Goal: Contribute content: Add original content to the website for others to see

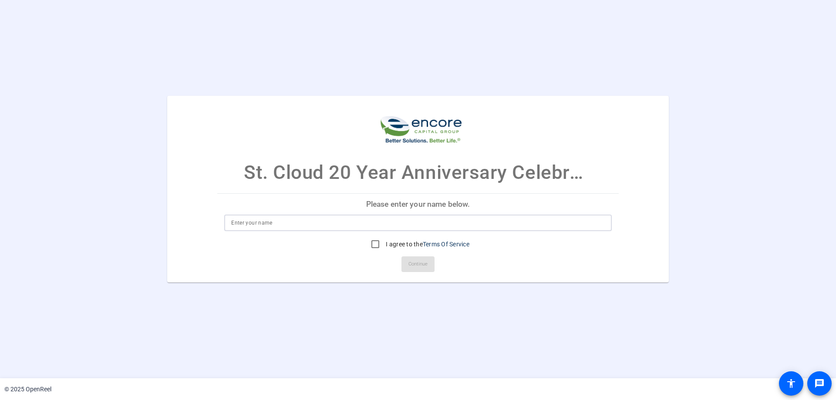
click at [302, 224] on input at bounding box center [418, 223] width 374 height 10
type input "Bonnie Trigg"
click at [374, 243] on input "I agree to the Terms Of Service" at bounding box center [375, 244] width 17 height 17
checkbox input "true"
click at [415, 261] on span "Continue" at bounding box center [418, 264] width 19 height 13
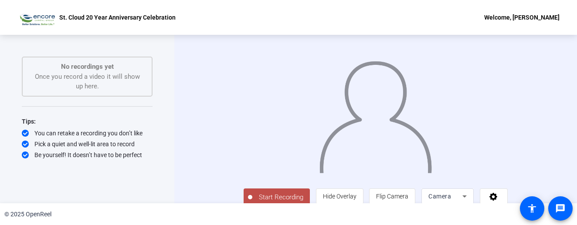
drag, startPoint x: 364, startPoint y: 109, endPoint x: 500, endPoint y: 216, distance: 173.0
click at [498, 216] on div "© 2025 OpenReel" at bounding box center [288, 214] width 577 height 22
click at [532, 213] on mat-icon "accessibility" at bounding box center [532, 208] width 10 height 10
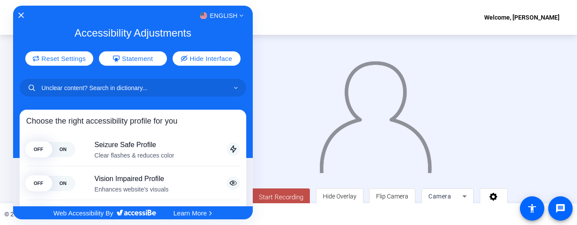
click at [569, 210] on div at bounding box center [288, 112] width 577 height 225
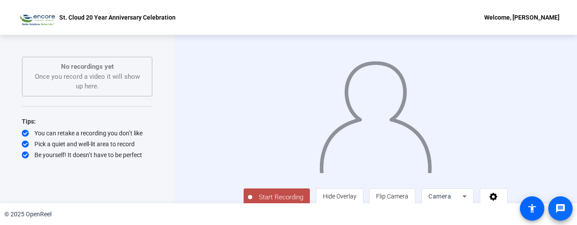
click at [559, 206] on mat-icon "message" at bounding box center [560, 208] width 10 height 10
click at [231, 209] on div "© 2025 OpenReel" at bounding box center [288, 214] width 577 height 22
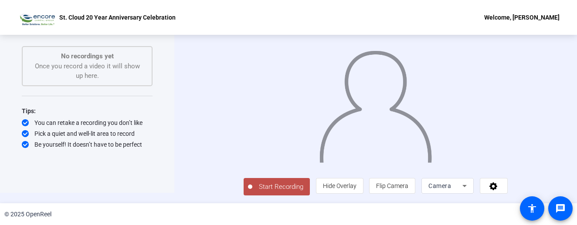
scroll to position [32, 0]
click at [462, 183] on div "Camera" at bounding box center [445, 186] width 34 height 10
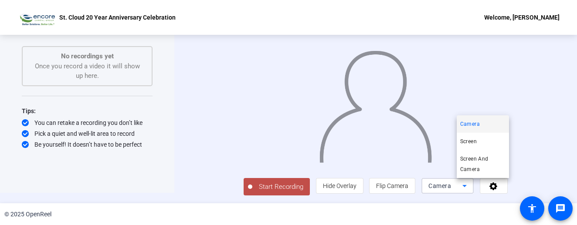
click at [527, 189] on div at bounding box center [288, 112] width 577 height 225
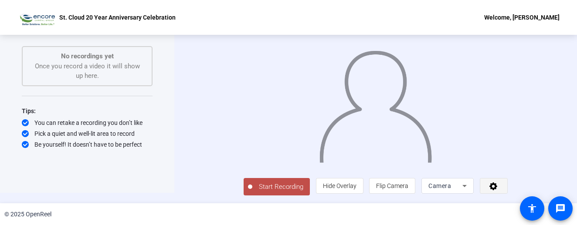
click at [498, 188] on icon at bounding box center [493, 186] width 10 height 9
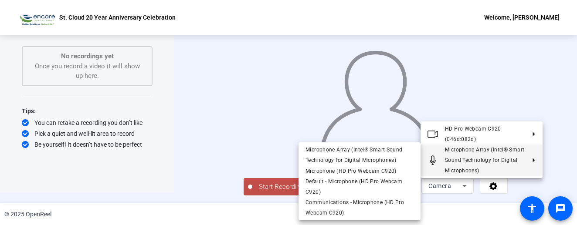
click at [237, 211] on div at bounding box center [288, 112] width 577 height 225
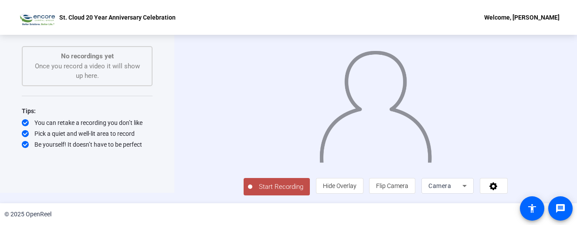
click at [252, 184] on span "Start Recording" at bounding box center [280, 187] width 57 height 10
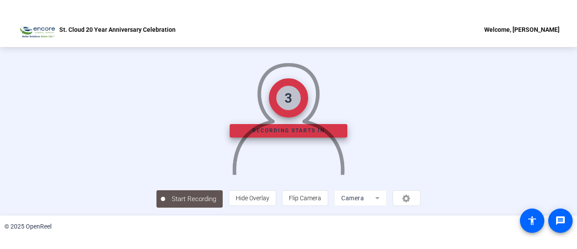
scroll to position [3, 0]
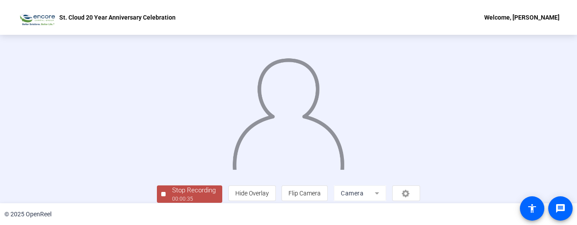
click at [179, 18] on div "St. Cloud 20 Year Anniversary Celebration Welcome, Bonnie Trigg" at bounding box center [288, 17] width 577 height 35
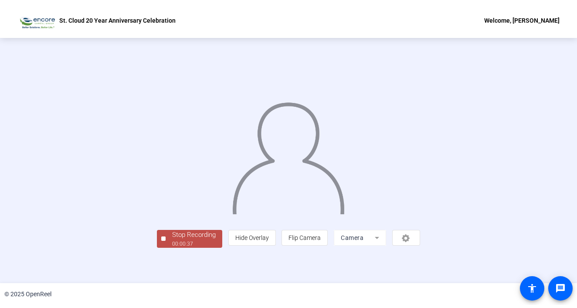
scroll to position [31, 0]
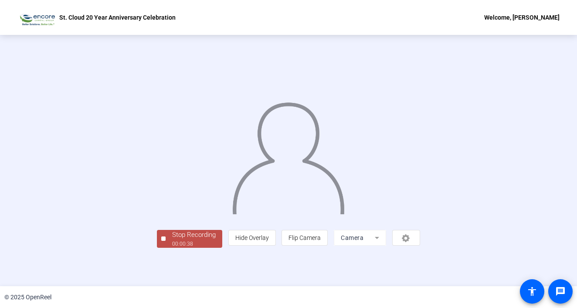
click at [172, 240] on div "Stop Recording" at bounding box center [194, 235] width 44 height 10
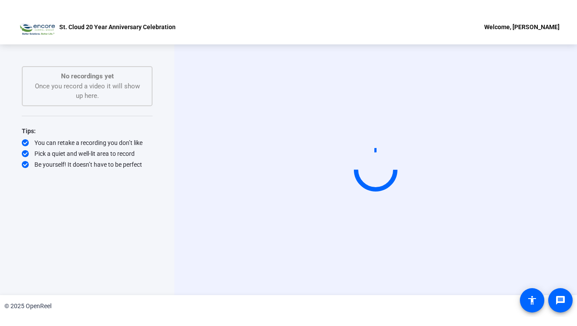
scroll to position [0, 0]
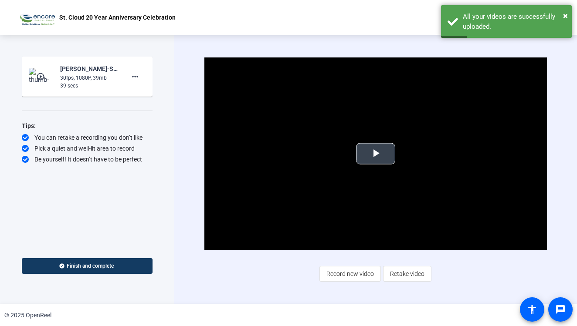
click at [375, 154] on span "Video Player" at bounding box center [375, 154] width 0 height 0
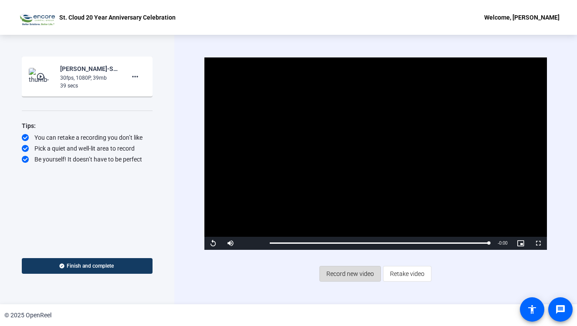
click at [340, 274] on span "Record new video" at bounding box center [349, 274] width 47 height 17
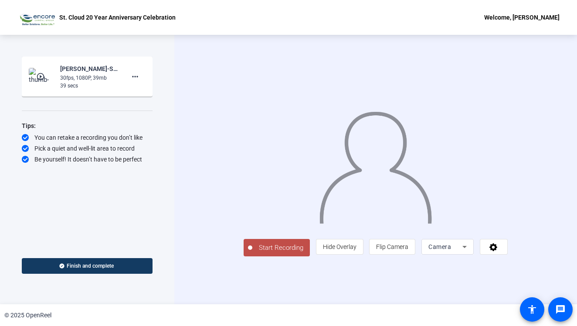
click at [252, 253] on span "Start Recording" at bounding box center [280, 248] width 57 height 10
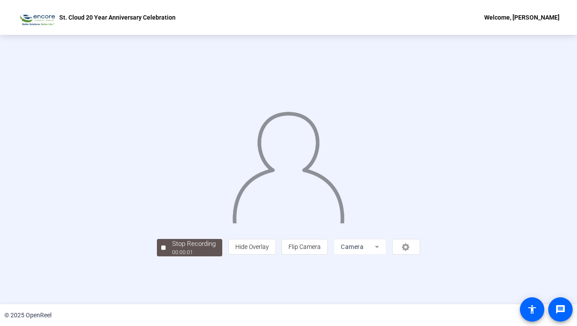
scroll to position [22, 0]
click at [172, 249] on div "Stop Recording" at bounding box center [194, 244] width 44 height 10
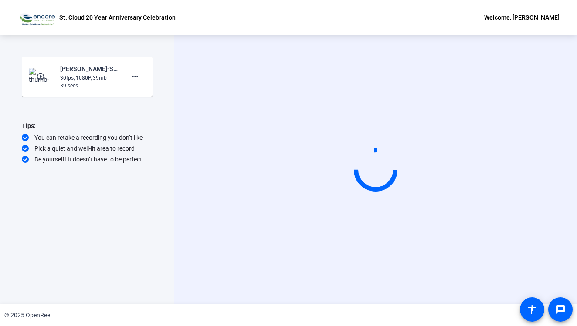
scroll to position [0, 0]
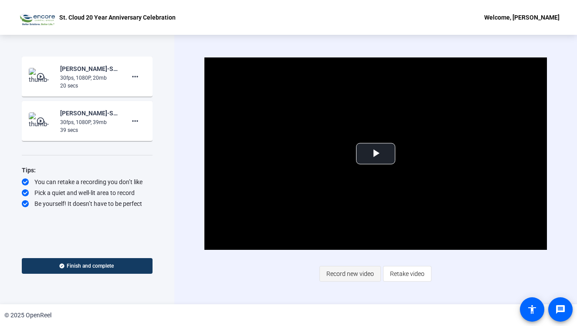
click at [352, 269] on span "Record new video" at bounding box center [349, 274] width 47 height 17
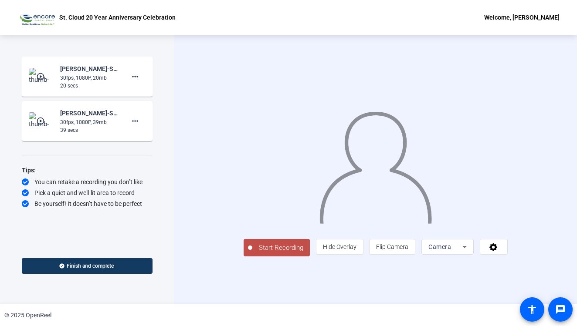
click at [252, 253] on span "Start Recording" at bounding box center [280, 248] width 57 height 10
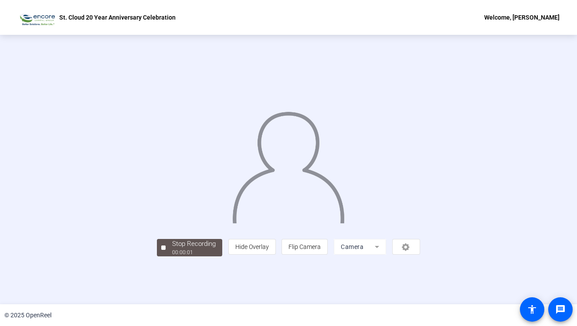
scroll to position [22, 0]
click at [172, 249] on div "Stop Recording" at bounding box center [194, 244] width 44 height 10
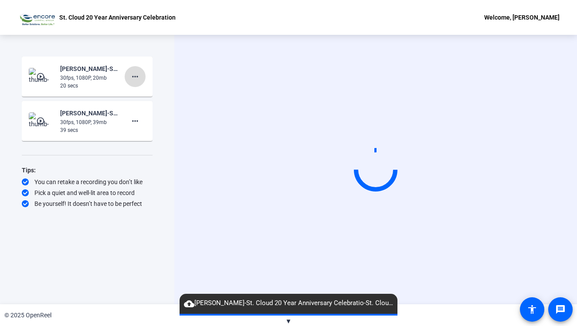
click at [132, 76] on mat-icon "more_horiz" at bounding box center [135, 76] width 10 height 10
click at [144, 94] on span "Delete clip" at bounding box center [149, 95] width 35 height 10
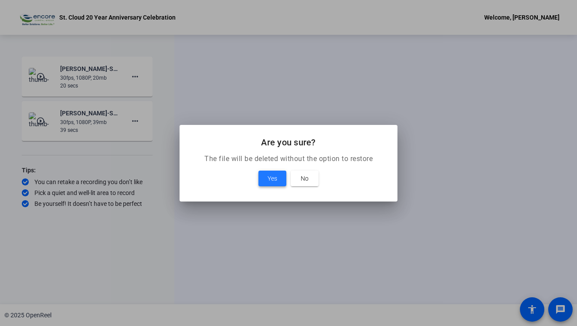
click at [263, 183] on span at bounding box center [272, 178] width 28 height 21
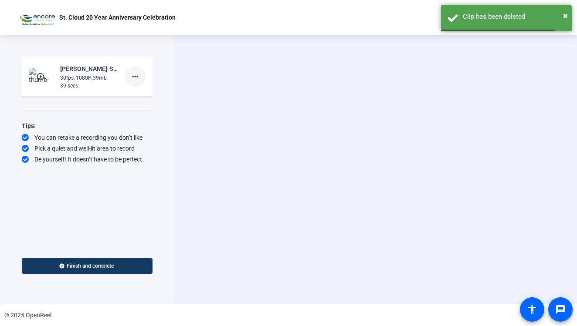
click at [132, 79] on mat-icon "more_horiz" at bounding box center [135, 76] width 10 height 10
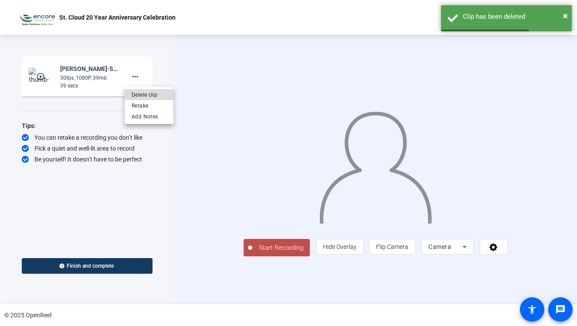
click at [143, 95] on span "Delete clip" at bounding box center [149, 95] width 35 height 10
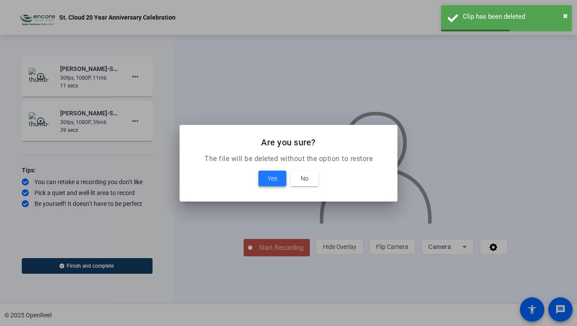
click at [268, 177] on span "Yes" at bounding box center [272, 178] width 10 height 10
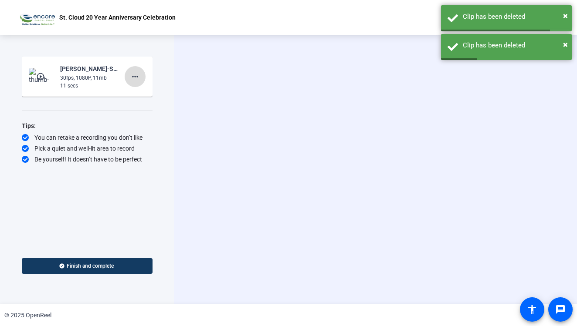
click at [134, 74] on mat-icon "more_horiz" at bounding box center [135, 76] width 10 height 10
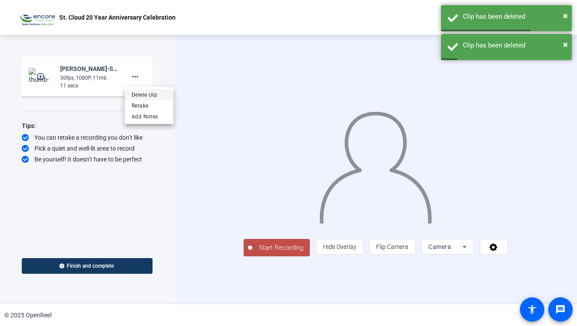
click at [142, 92] on span "Delete clip" at bounding box center [149, 95] width 35 height 10
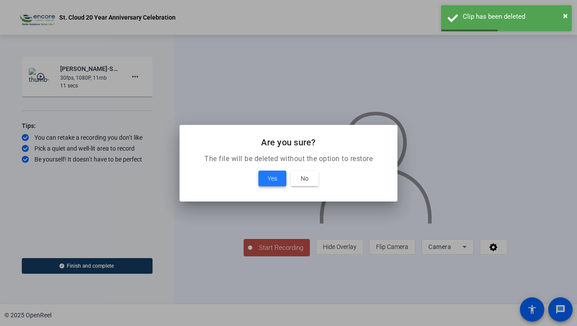
click at [270, 172] on span at bounding box center [272, 178] width 28 height 21
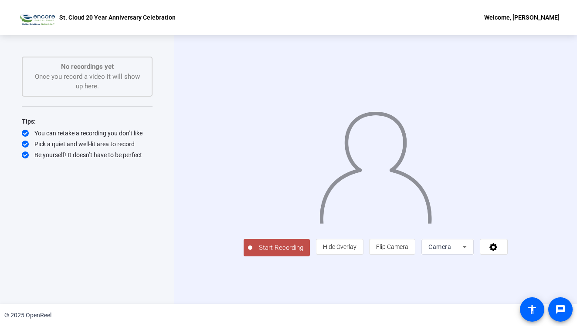
click at [252, 253] on span "Start Recording" at bounding box center [280, 248] width 57 height 10
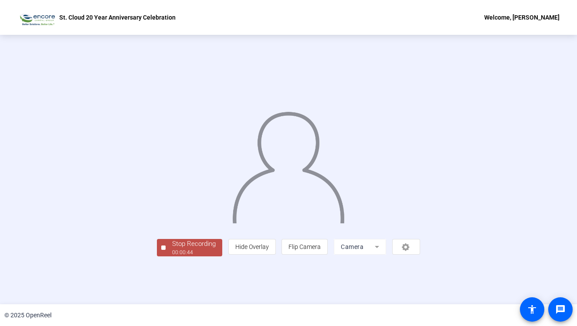
scroll to position [22, 0]
click at [172, 257] on div "00:00:45" at bounding box center [194, 253] width 44 height 8
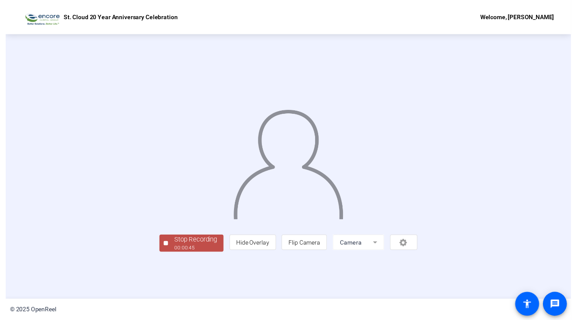
scroll to position [0, 0]
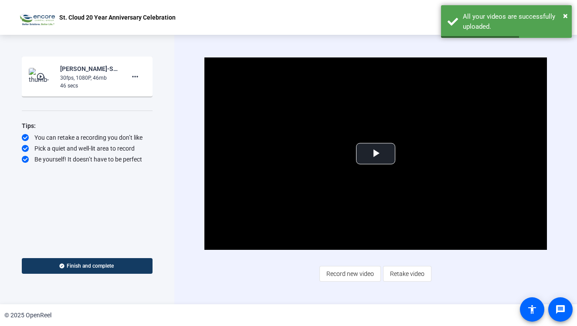
click at [239, 275] on div "Video Player is loading. Play Video Play Mute Current Time 0:00 / Duration 0:46…" at bounding box center [375, 169] width 342 height 224
click at [375, 154] on span "Video Player" at bounding box center [375, 154] width 0 height 0
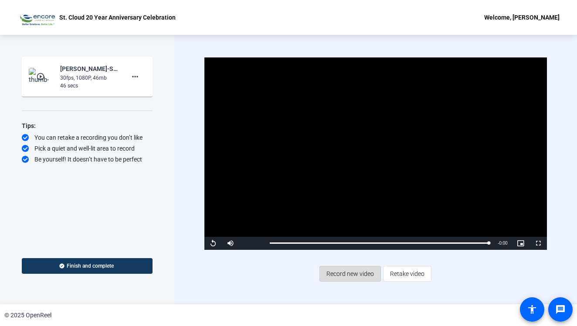
click at [341, 274] on span "Record new video" at bounding box center [349, 274] width 47 height 17
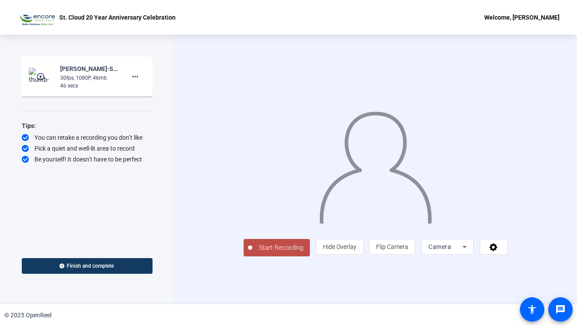
click at [252, 253] on span "Start Recording" at bounding box center [280, 248] width 57 height 10
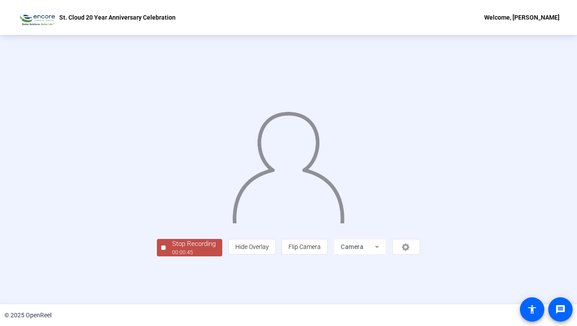
drag, startPoint x: 144, startPoint y: 254, endPoint x: 140, endPoint y: 260, distance: 6.5
click at [157, 231] on div at bounding box center [288, 157] width 263 height 148
click at [157, 257] on div "Stop Recording 00:00:46 person Hide Overlay flip Flip Camera Camera" at bounding box center [288, 246] width 263 height 19
click at [172, 249] on div "Stop Recording" at bounding box center [194, 244] width 44 height 10
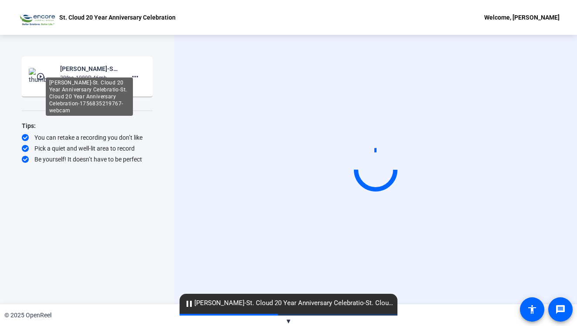
click at [131, 78] on div "Bonnie Trigg-St. Cloud 20 Year Anniversary Celebratio-St. Cloud 20 Year Anniver…" at bounding box center [89, 97] width 87 height 38
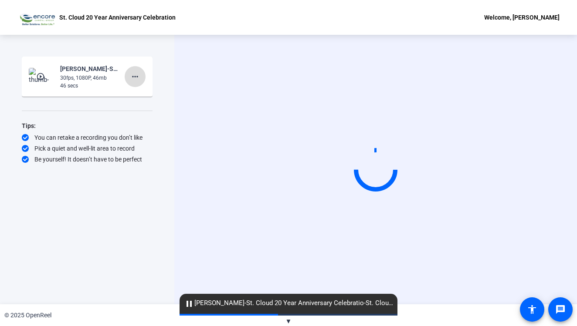
click at [139, 74] on mat-icon "more_horiz" at bounding box center [135, 76] width 10 height 10
click at [151, 90] on span "Delete clip" at bounding box center [149, 95] width 35 height 10
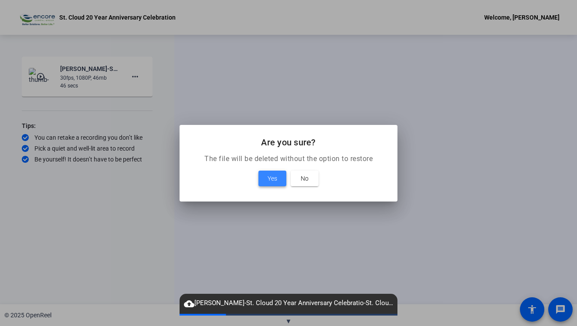
click at [267, 184] on span at bounding box center [272, 178] width 28 height 21
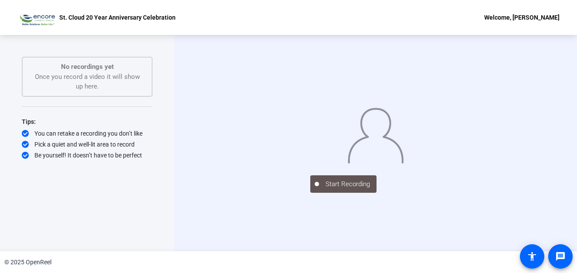
click at [97, 195] on div "Start Recording No recordings yet Once you record a video it will show up here.…" at bounding box center [87, 134] width 131 height 154
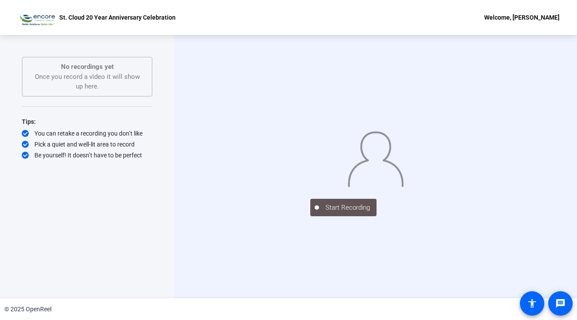
click at [61, 71] on p "No recordings yet" at bounding box center [87, 67] width 112 height 10
click at [56, 214] on div "Start Recording No recordings yet Once you record a video it will show up here.…" at bounding box center [87, 157] width 131 height 201
click at [341, 216] on div "Start Recording" at bounding box center [375, 206] width 131 height 19
click at [106, 85] on div "No recordings yet Once you record a video it will show up here." at bounding box center [87, 77] width 112 height 30
drag, startPoint x: 105, startPoint y: 81, endPoint x: 36, endPoint y: 201, distance: 137.9
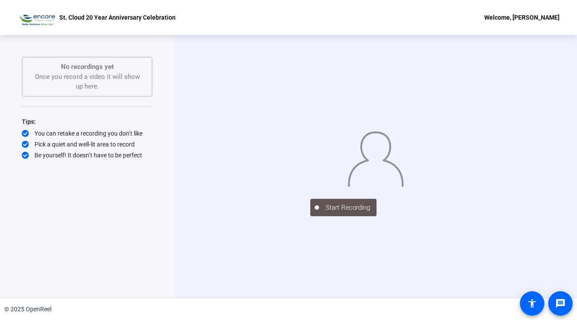
click at [36, 201] on div "Start Recording No recordings yet Once you record a video it will show up here.…" at bounding box center [87, 157] width 131 height 201
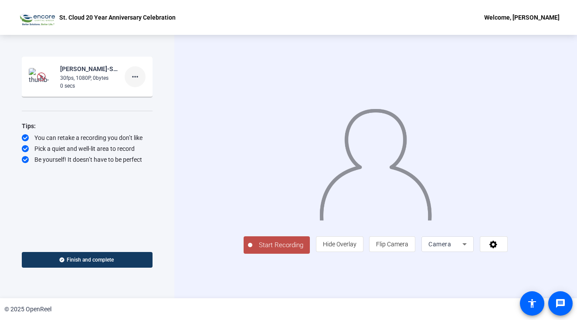
click at [134, 79] on mat-icon "more_horiz" at bounding box center [135, 76] width 10 height 10
click at [142, 93] on span "Delete clip" at bounding box center [149, 95] width 35 height 10
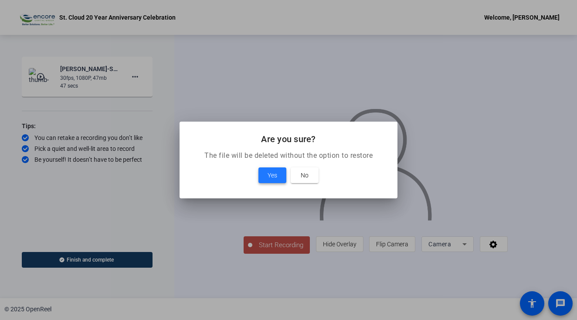
click at [271, 176] on span "Yes" at bounding box center [272, 175] width 10 height 10
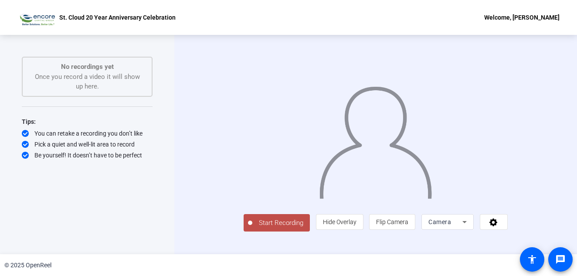
click at [252, 228] on span "Start Recording" at bounding box center [280, 223] width 57 height 10
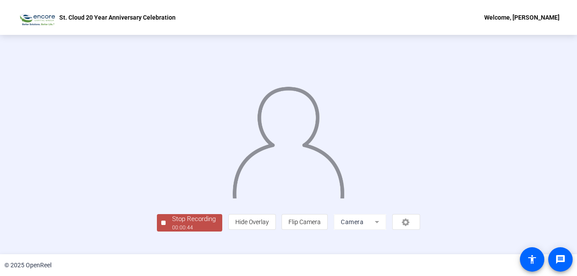
click at [231, 198] on img at bounding box center [288, 139] width 114 height 118
click at [172, 224] on div "Stop Recording" at bounding box center [194, 219] width 44 height 10
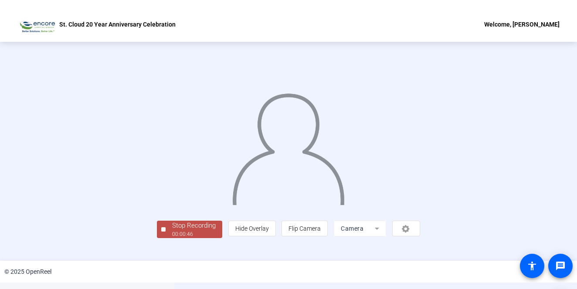
scroll to position [0, 0]
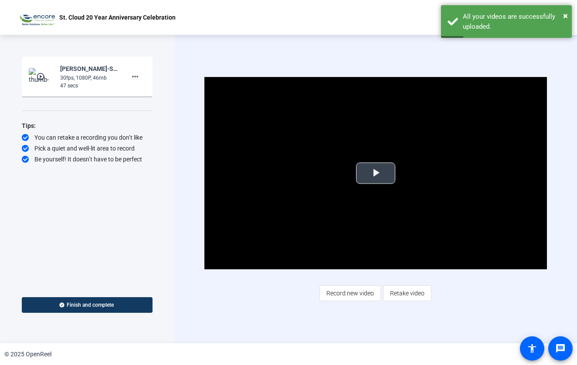
drag, startPoint x: 365, startPoint y: 167, endPoint x: 380, endPoint y: 174, distance: 16.2
click at [375, 173] on span "Video Player" at bounding box center [375, 173] width 0 height 0
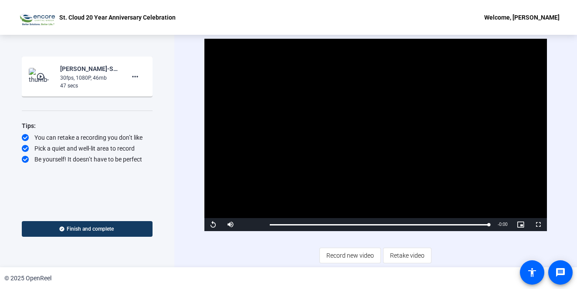
click at [152, 163] on div "Be yourself! It doesn’t have to be perfect" at bounding box center [87, 159] width 131 height 9
click at [339, 254] on span "Record new video" at bounding box center [349, 255] width 47 height 17
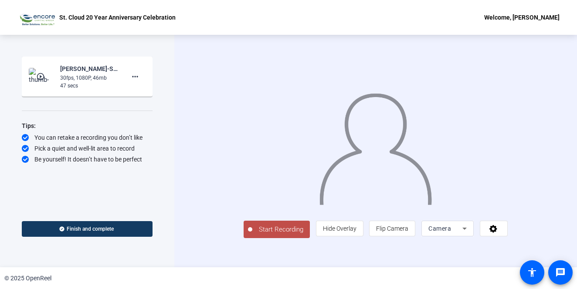
drag, startPoint x: 227, startPoint y: 249, endPoint x: 236, endPoint y: 246, distance: 9.4
click at [252, 235] on span "Start Recording" at bounding box center [280, 230] width 57 height 10
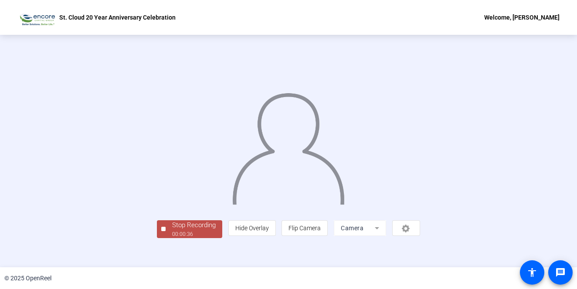
drag, startPoint x: 63, startPoint y: 159, endPoint x: 74, endPoint y: 162, distance: 12.0
click at [157, 159] on div at bounding box center [288, 138] width 263 height 148
click at [172, 230] on div "Stop Recording" at bounding box center [194, 225] width 44 height 10
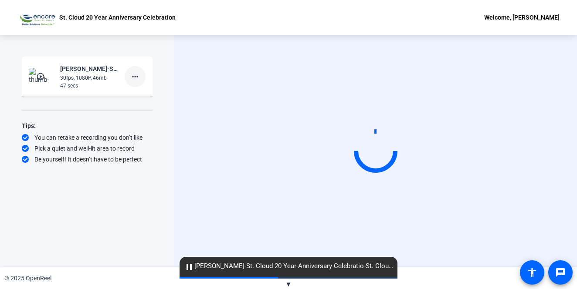
click at [132, 77] on mat-icon "more_horiz" at bounding box center [135, 76] width 10 height 10
click at [143, 95] on span "Delete clip" at bounding box center [149, 95] width 35 height 10
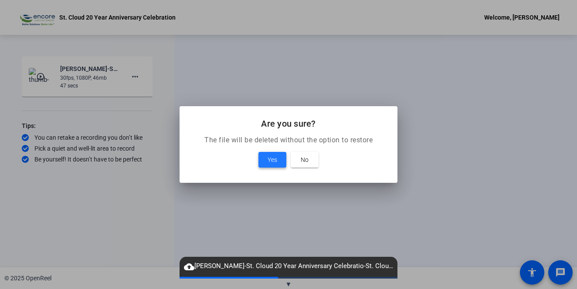
click at [268, 160] on span "Yes" at bounding box center [272, 160] width 10 height 10
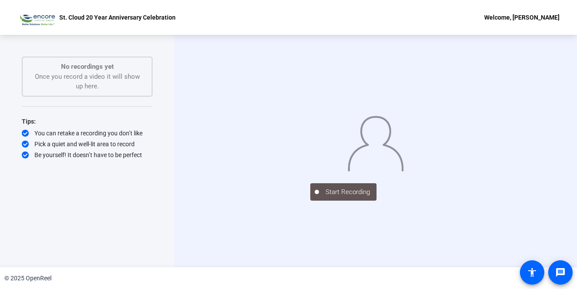
click at [139, 250] on div "Start Recording No recordings yet Once you record a video it will show up here.…" at bounding box center [87, 151] width 174 height 233
click at [310, 201] on div "Start Recording" at bounding box center [375, 191] width 131 height 19
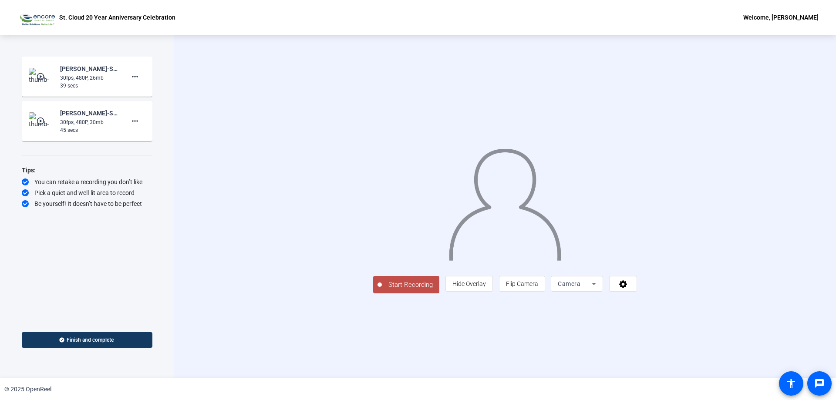
drag, startPoint x: 273, startPoint y: 306, endPoint x: 221, endPoint y: 231, distance: 91.1
click at [272, 306] on div "Start Recording person Hide Overlay flip Flip Camera Camera" at bounding box center [505, 207] width 662 height 344
click at [39, 74] on mat-icon "play_circle_outline" at bounding box center [41, 76] width 10 height 9
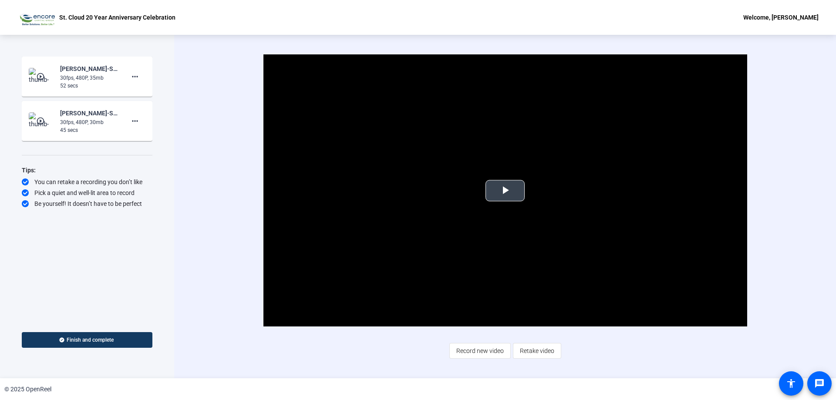
click at [505, 191] on span "Video Player" at bounding box center [505, 191] width 0 height 0
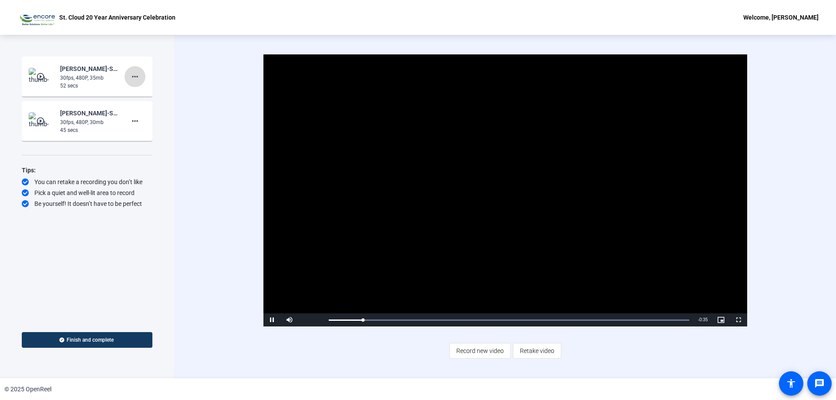
click at [132, 78] on mat-icon "more_horiz" at bounding box center [135, 76] width 10 height 10
click at [50, 84] on div at bounding box center [418, 200] width 836 height 400
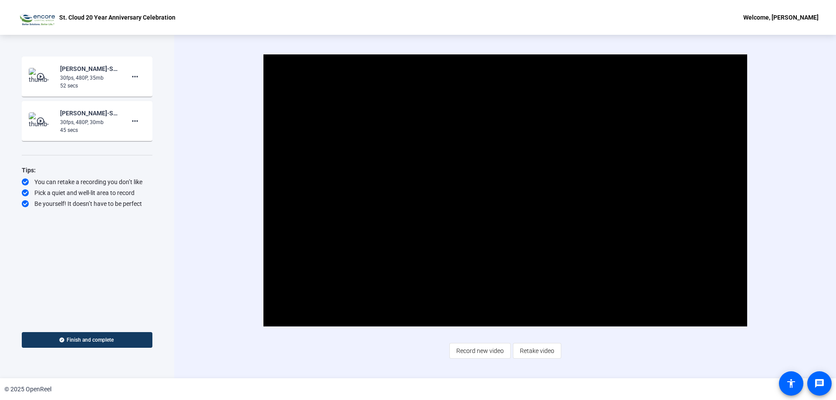
click at [71, 77] on div "30fps, 480P, 35mb" at bounding box center [89, 78] width 58 height 8
click at [57, 169] on div "Tips:" at bounding box center [87, 170] width 131 height 10
click at [425, 363] on div "Video Player is loading. Play Video Pause Mute Current Time 0:09 / Duration 0:3…" at bounding box center [505, 207] width 662 height 344
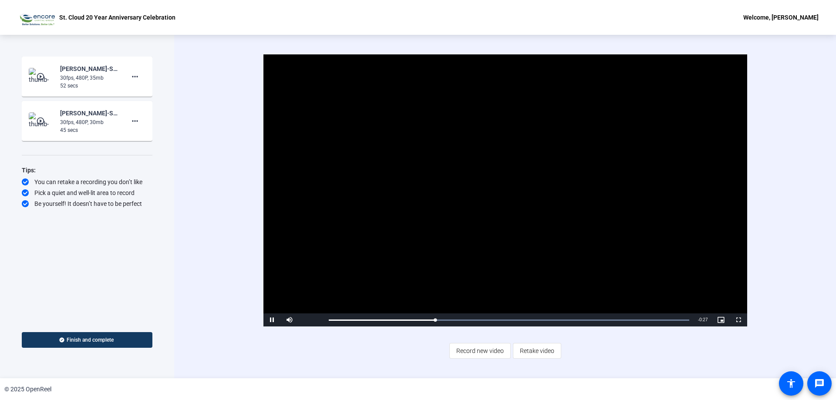
click at [37, 74] on mat-icon "play_circle_outline" at bounding box center [41, 76] width 10 height 9
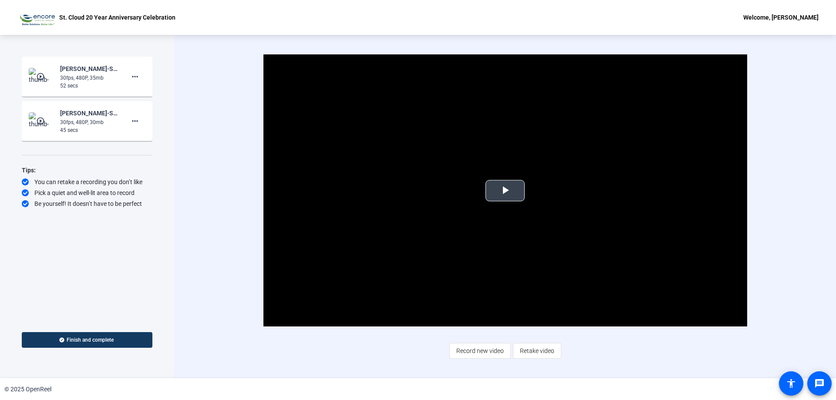
click at [505, 191] on span "Video Player" at bounding box center [505, 191] width 0 height 0
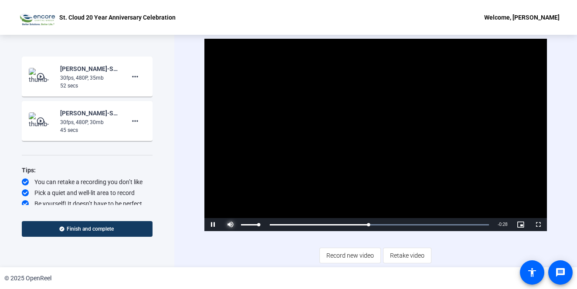
click at [230, 225] on span "Video Player" at bounding box center [230, 225] width 17 height 0
click at [216, 225] on span "Video Player" at bounding box center [212, 225] width 17 height 0
click at [207, 246] on div "Video Player is loading. Play Video Play Unmute Current Time 0:24 / Duration 0:…" at bounding box center [375, 151] width 342 height 224
click at [344, 254] on span "Record new video" at bounding box center [349, 255] width 47 height 17
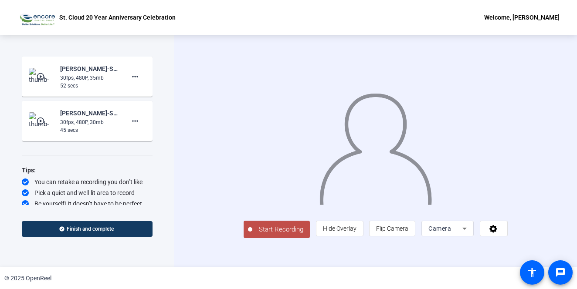
drag, startPoint x: 231, startPoint y: 255, endPoint x: 241, endPoint y: 252, distance: 11.0
click at [252, 235] on span "Start Recording" at bounding box center [280, 230] width 57 height 10
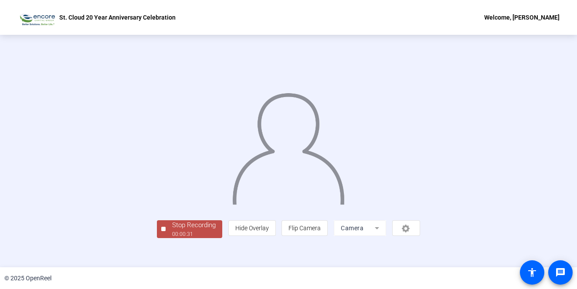
click at [337, 270] on div "© 2025 OpenReel" at bounding box center [288, 278] width 577 height 22
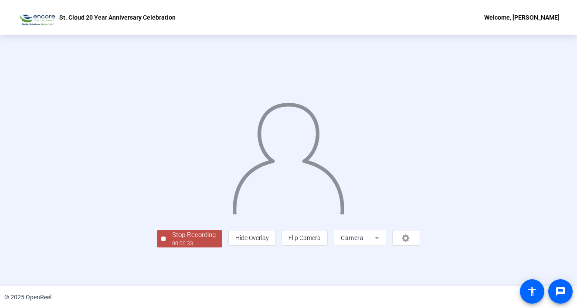
scroll to position [31, 0]
click at [172, 240] on div "Stop Recording" at bounding box center [194, 235] width 44 height 10
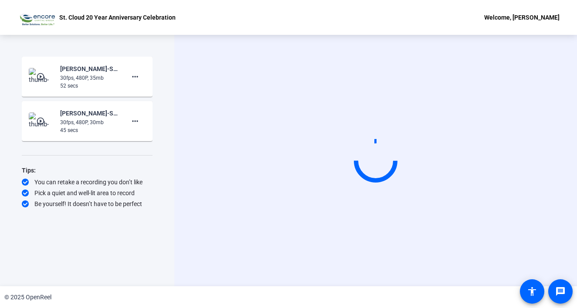
click at [125, 254] on div "Start Recording play_circle_outline Bonnie Trigg-St. Cloud 20 Year Anniversary …" at bounding box center [87, 161] width 131 height 208
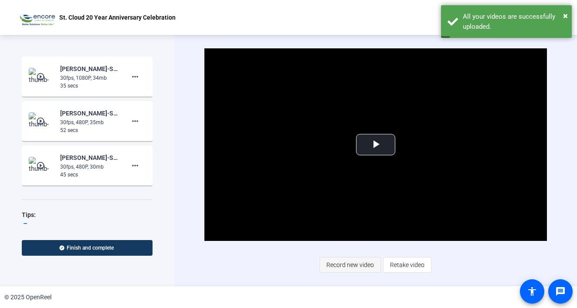
click at [341, 265] on span "Record new video" at bounding box center [349, 265] width 47 height 17
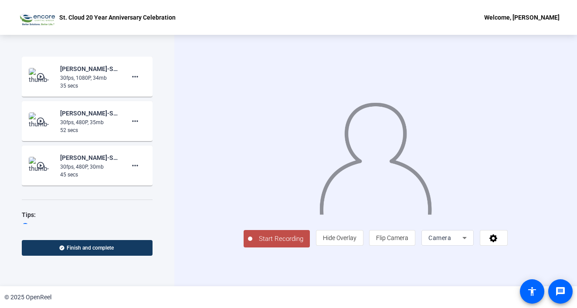
click at [252, 244] on span "Start Recording" at bounding box center [280, 239] width 57 height 10
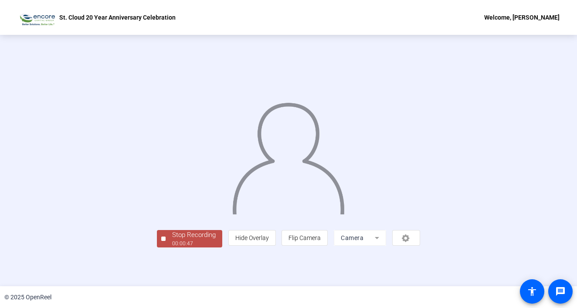
click at [417, 222] on div at bounding box center [288, 148] width 263 height 148
click at [172, 240] on div "Stop Recording" at bounding box center [194, 235] width 44 height 10
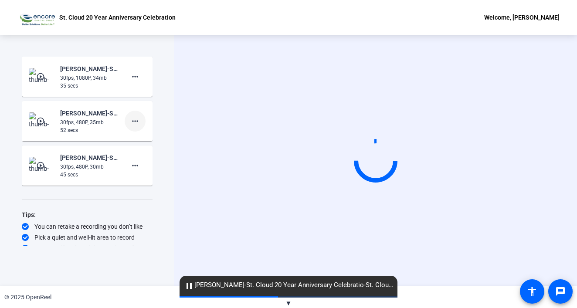
click at [130, 120] on mat-icon "more_horiz" at bounding box center [135, 121] width 10 height 10
click at [132, 137] on span "Delete clip" at bounding box center [144, 139] width 35 height 10
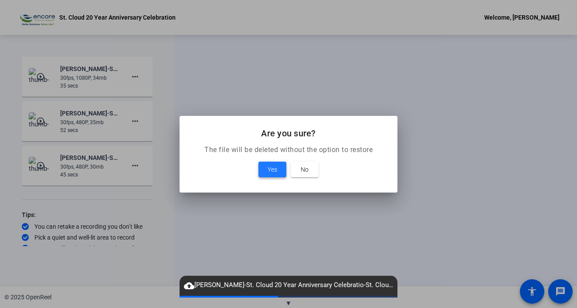
click at [272, 169] on span "Yes" at bounding box center [272, 169] width 10 height 10
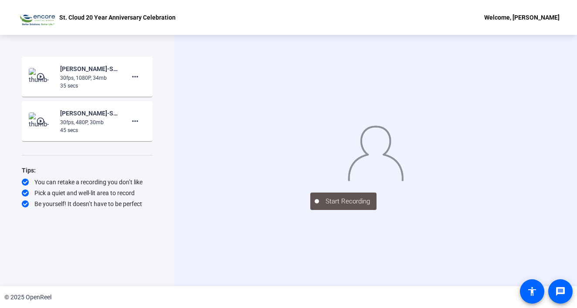
click at [67, 236] on div "Start Recording play_circle_outline Bonnie Trigg-St. Cloud 20 Year Anniversary …" at bounding box center [87, 151] width 131 height 189
click at [78, 245] on div "Start Recording play_circle_outline Bonnie Trigg-St. Cloud 20 Year Anniversary …" at bounding box center [87, 151] width 131 height 189
click at [63, 237] on div "Start Recording play_circle_outline Bonnie Trigg-St. Cloud 20 Year Anniversary …" at bounding box center [87, 151] width 131 height 189
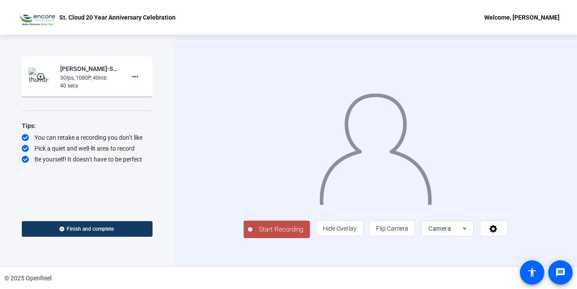
click at [167, 154] on div "Start Recording play_circle_outline Bonnie Trigg-St. Cloud 20 Year Anniversary …" at bounding box center [87, 151] width 174 height 233
click at [262, 232] on span "Start Recording" at bounding box center [280, 230] width 57 height 10
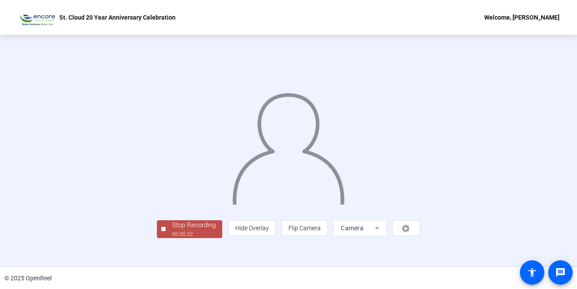
click at [172, 230] on div "Stop Recording" at bounding box center [194, 225] width 44 height 10
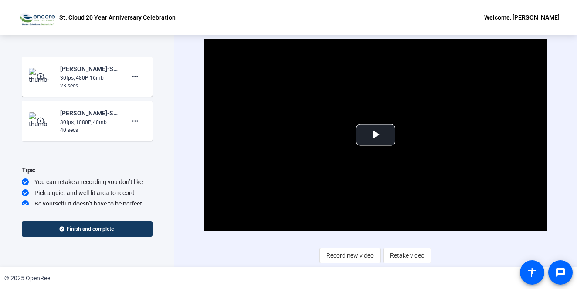
click at [159, 222] on div "Start Recording play_circle_outline Bonnie Trigg-St. Cloud 20 Year Anniversary …" at bounding box center [87, 151] width 174 height 233
click at [342, 257] on span "Record new video" at bounding box center [349, 255] width 47 height 17
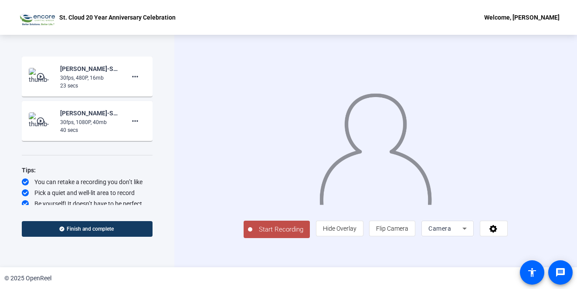
click at [263, 234] on span "Start Recording" at bounding box center [280, 230] width 57 height 10
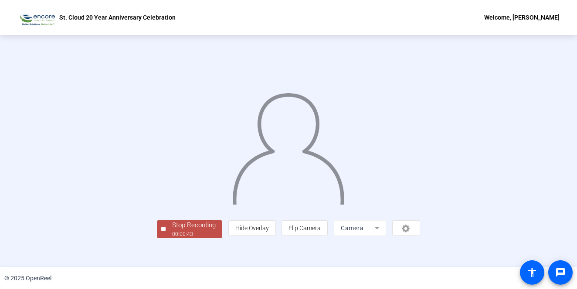
drag, startPoint x: 178, startPoint y: 233, endPoint x: 176, endPoint y: 242, distance: 9.0
click at [178, 230] on div "Stop Recording" at bounding box center [194, 225] width 44 height 10
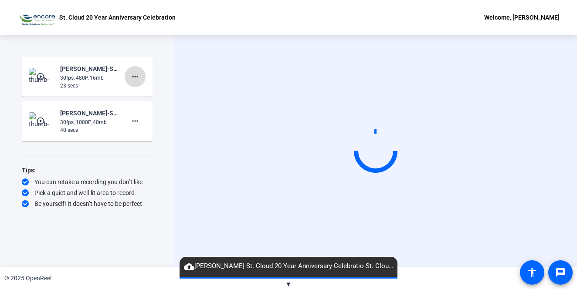
click at [132, 80] on mat-icon "more_horiz" at bounding box center [135, 76] width 10 height 10
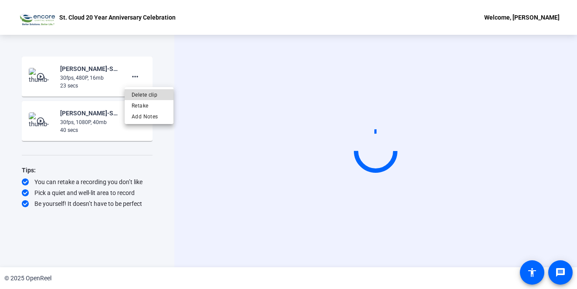
click at [139, 95] on span "Delete clip" at bounding box center [149, 95] width 35 height 10
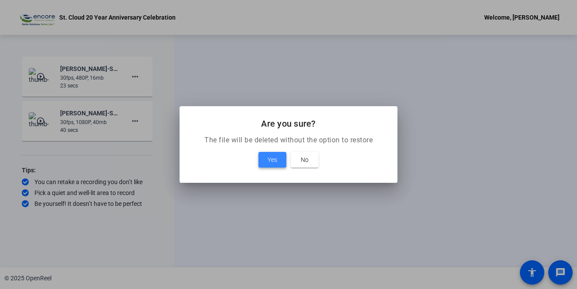
click at [259, 157] on span at bounding box center [272, 159] width 28 height 21
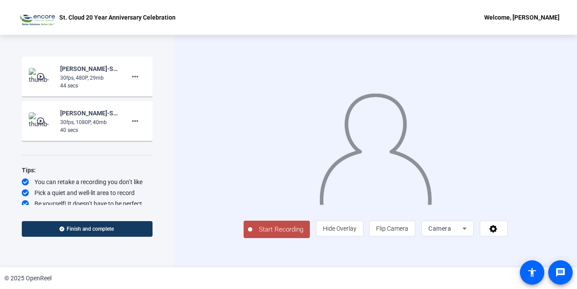
click at [163, 230] on div "Start Recording play_circle_outline Bonnie Trigg-St. Cloud 20 Year Anniversary …" at bounding box center [87, 151] width 174 height 233
click at [265, 231] on span "Start Recording" at bounding box center [280, 230] width 57 height 10
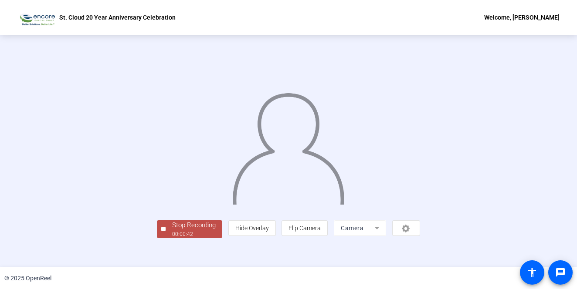
click at [60, 162] on div "Stop Recording 00:00:42 person Hide Overlay flip Flip Camera Camera" at bounding box center [288, 151] width 490 height 174
click at [183, 235] on div "00:00:44" at bounding box center [194, 234] width 44 height 8
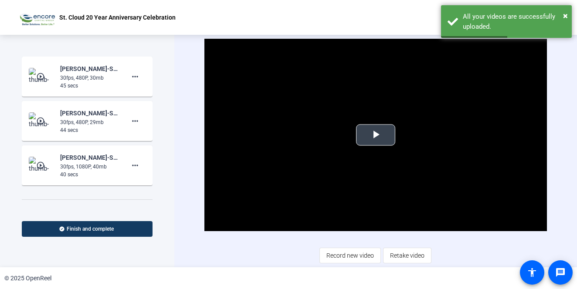
click at [375, 135] on span "Video Player" at bounding box center [375, 135] width 0 height 0
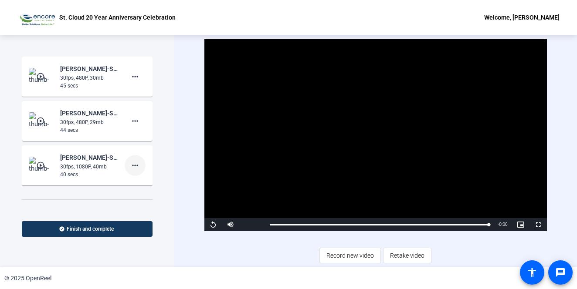
click at [132, 169] on mat-icon "more_horiz" at bounding box center [135, 165] width 10 height 10
click at [141, 183] on span "Delete clip" at bounding box center [144, 184] width 35 height 10
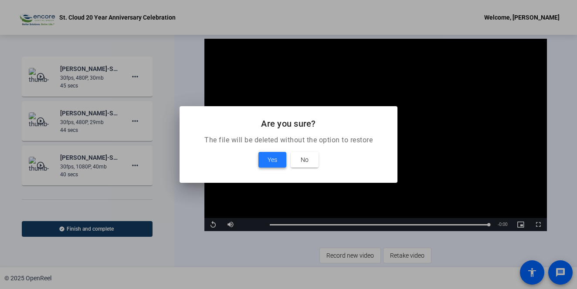
click at [267, 162] on span "Yes" at bounding box center [272, 160] width 10 height 10
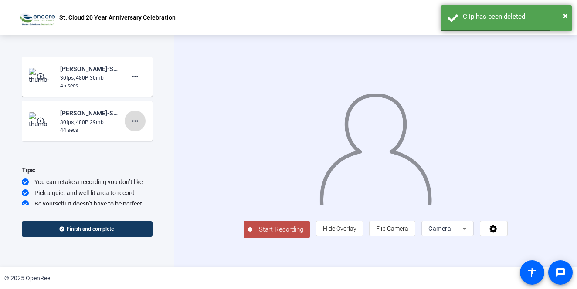
click at [130, 122] on mat-icon "more_horiz" at bounding box center [135, 121] width 10 height 10
click at [139, 138] on span "Delete clip" at bounding box center [144, 139] width 35 height 10
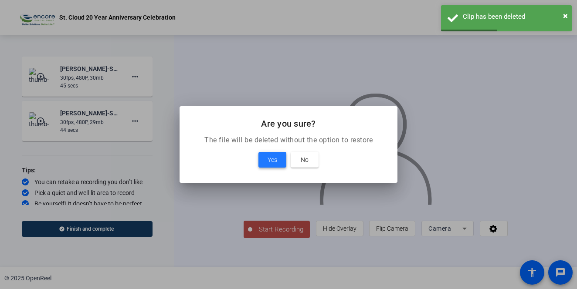
click at [264, 160] on span at bounding box center [272, 159] width 28 height 21
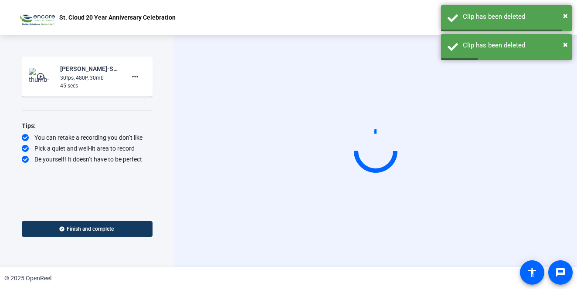
click at [71, 80] on div "30fps, 480P, 30mb" at bounding box center [89, 78] width 58 height 8
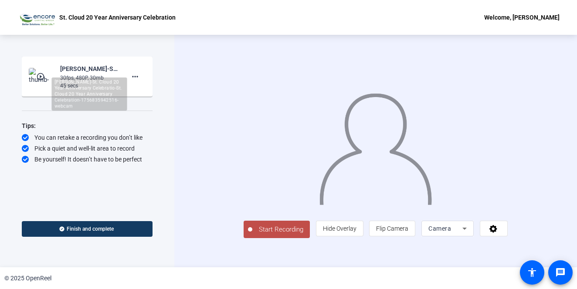
click at [82, 68] on div "[PERSON_NAME]-St. Cloud 20 Year Anniversary Celebratio-St. Cloud 20 Year Annive…" at bounding box center [89, 69] width 58 height 10
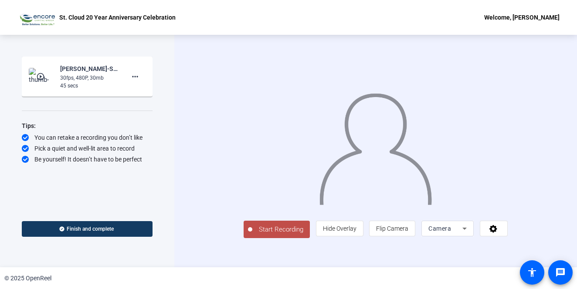
click at [39, 76] on mat-icon "play_circle_outline" at bounding box center [41, 76] width 10 height 9
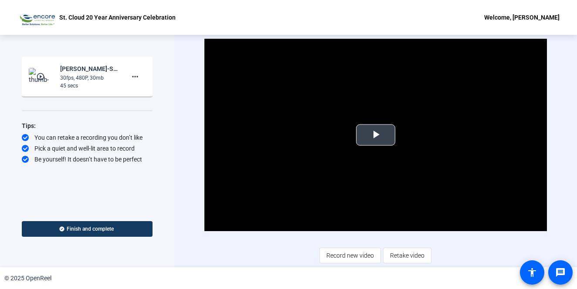
click at [375, 135] on span "Video Player" at bounding box center [375, 135] width 0 height 0
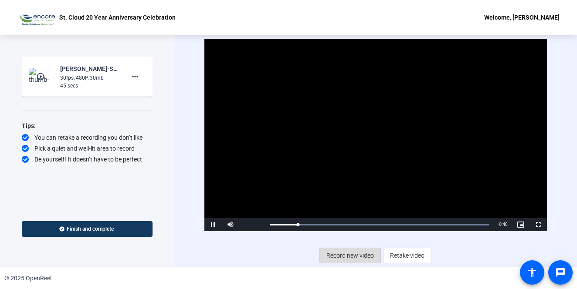
click at [342, 254] on span "Record new video" at bounding box center [349, 255] width 47 height 17
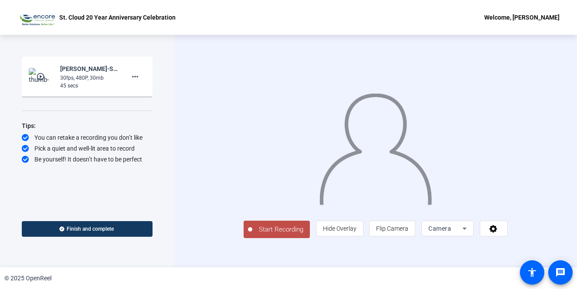
drag, startPoint x: 361, startPoint y: 261, endPoint x: 343, endPoint y: 259, distance: 18.4
click at [361, 261] on div "Start Recording person Hide Overlay flip Flip Camera Camera" at bounding box center [375, 151] width 402 height 233
click at [263, 235] on span "Start Recording" at bounding box center [280, 230] width 57 height 10
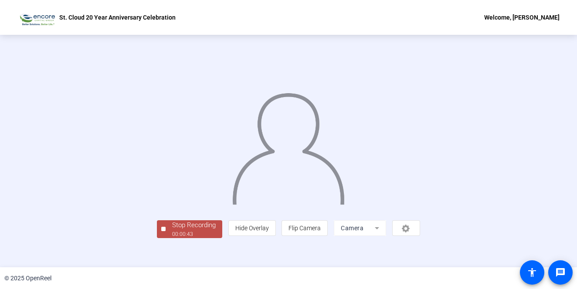
click at [217, 256] on div "Stop Recording 00:00:43 person Hide Overlay flip Flip Camera Camera" at bounding box center [288, 151] width 577 height 233
click at [172, 230] on div "Stop Recording" at bounding box center [194, 225] width 44 height 10
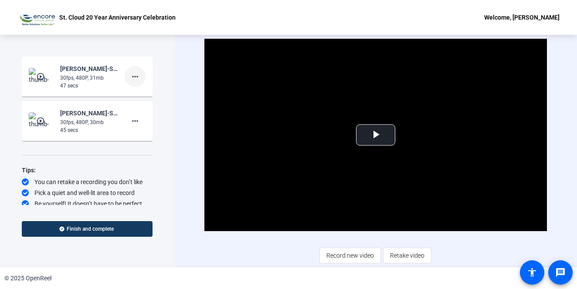
click at [130, 76] on mat-icon "more_horiz" at bounding box center [135, 76] width 10 height 10
click at [136, 94] on span "Delete clip" at bounding box center [144, 95] width 35 height 10
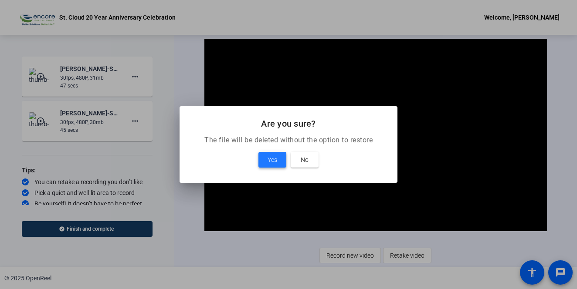
click at [277, 157] on span "Yes" at bounding box center [272, 160] width 10 height 10
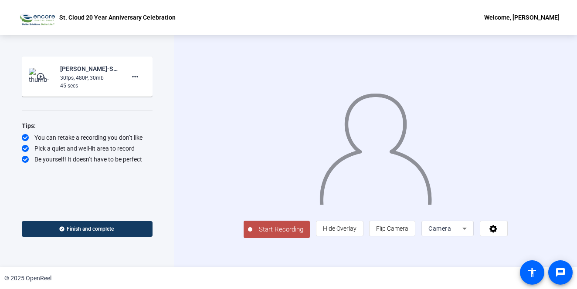
click at [112, 169] on div "Start Recording play_circle_outline Bonnie Trigg-St. Cloud 20 Year Anniversary …" at bounding box center [87, 131] width 131 height 149
click at [262, 228] on button "Start Recording" at bounding box center [276, 229] width 66 height 17
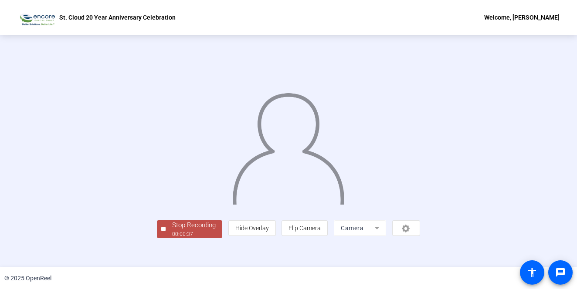
click at [120, 93] on div "Stop Recording 00:00:37 person Hide Overlay flip Flip Camera Camera" at bounding box center [288, 151] width 490 height 174
click at [172, 230] on div "Stop Recording" at bounding box center [194, 225] width 44 height 10
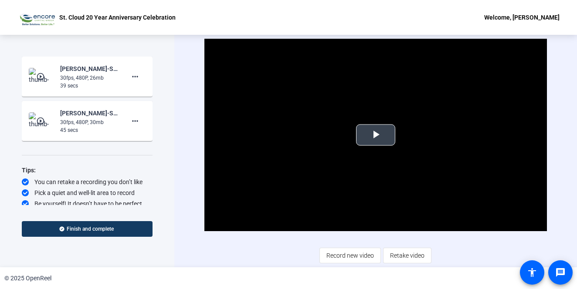
click at [375, 135] on span "Video Player" at bounding box center [375, 135] width 0 height 0
drag, startPoint x: 109, startPoint y: 163, endPoint x: 187, endPoint y: 200, distance: 86.5
click at [109, 163] on div "Start Recording play_circle_outline Bonnie Trigg-St. Cloud 20 Year Anniversary …" at bounding box center [87, 131] width 131 height 149
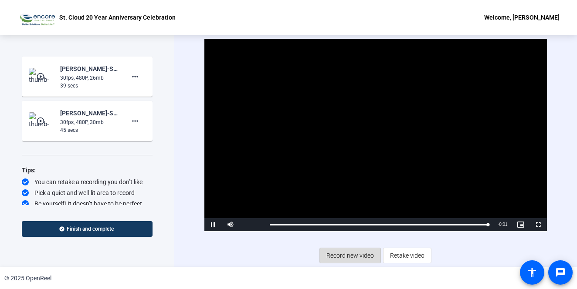
click at [344, 256] on span "Record new video" at bounding box center [349, 255] width 47 height 17
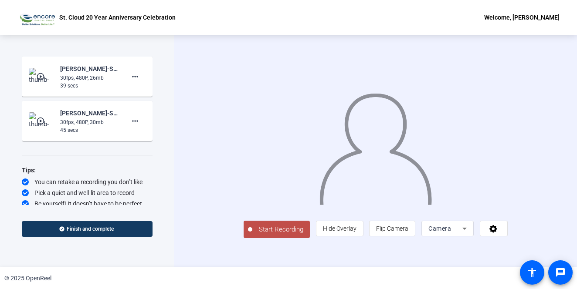
click at [259, 230] on span "Start Recording" at bounding box center [280, 230] width 57 height 10
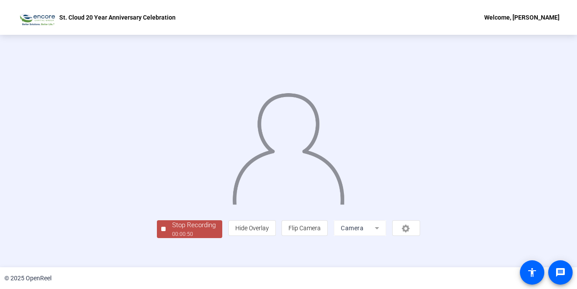
click at [260, 272] on div "© 2025 OpenReel" at bounding box center [288, 278] width 577 height 22
click at [172, 230] on div "Stop Recording" at bounding box center [194, 225] width 44 height 10
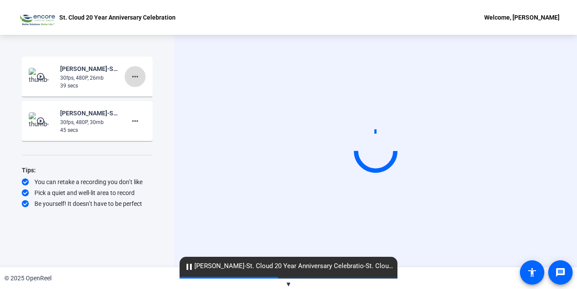
click at [133, 73] on mat-icon "more_horiz" at bounding box center [135, 76] width 10 height 10
click at [139, 94] on span "Delete clip" at bounding box center [149, 95] width 35 height 10
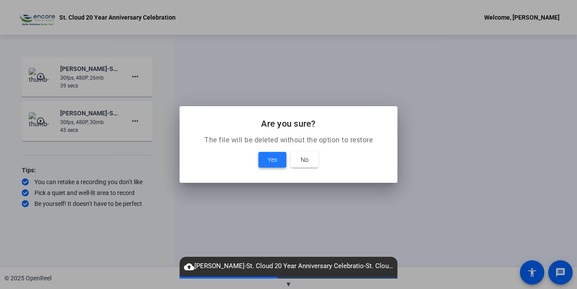
click at [270, 154] on span at bounding box center [272, 159] width 28 height 21
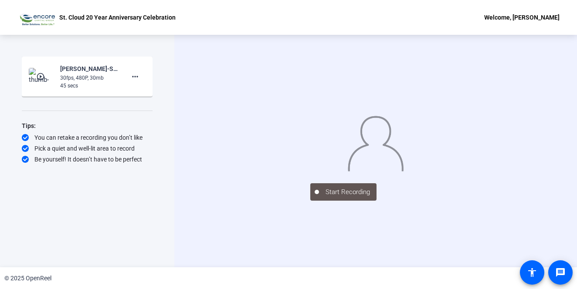
click at [25, 182] on div "Start Recording play_circle_outline Bonnie Trigg-St. Cloud 20 Year Anniversary …" at bounding box center [87, 142] width 131 height 171
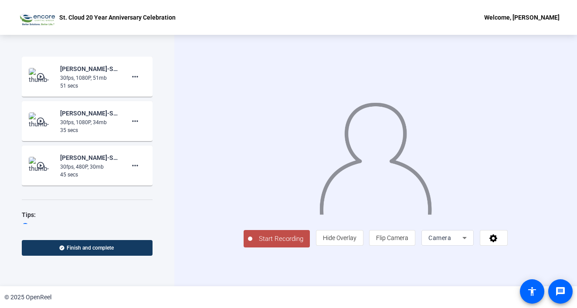
click at [34, 79] on img at bounding box center [42, 76] width 26 height 17
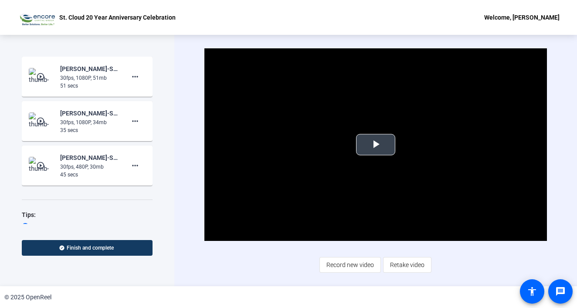
click at [375, 145] on span "Video Player" at bounding box center [375, 145] width 0 height 0
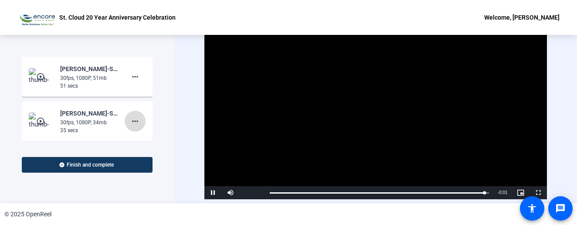
click at [134, 120] on mat-icon "more_horiz" at bounding box center [135, 121] width 10 height 10
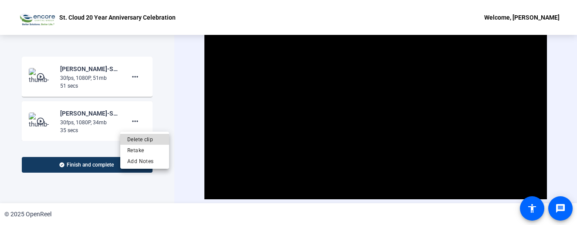
click at [135, 138] on span "Delete clip" at bounding box center [144, 139] width 35 height 10
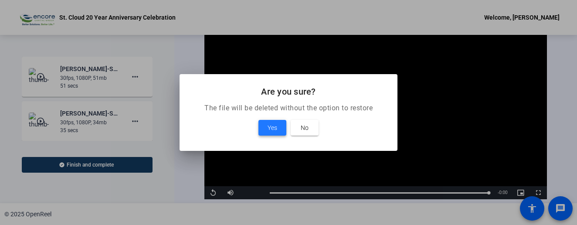
click at [270, 127] on span "Yes" at bounding box center [272, 127] width 10 height 10
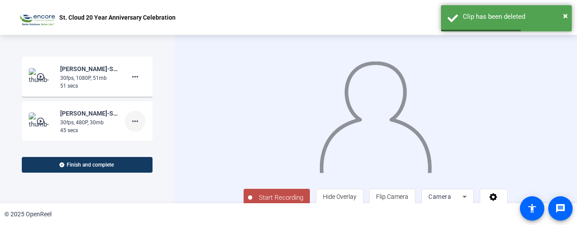
click at [130, 122] on mat-icon "more_horiz" at bounding box center [135, 121] width 10 height 10
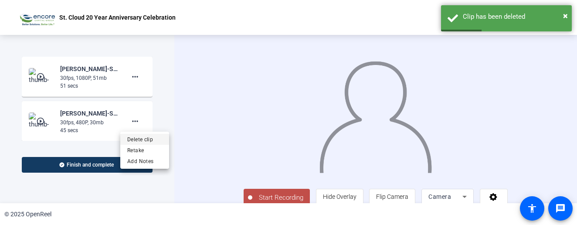
click at [136, 141] on span "Delete clip" at bounding box center [144, 139] width 35 height 10
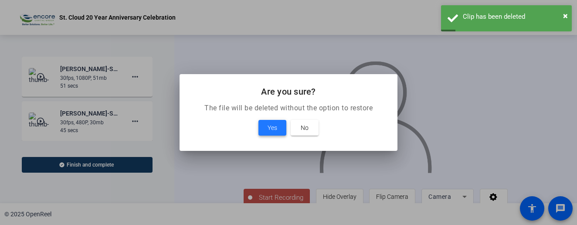
click at [267, 128] on span "Yes" at bounding box center [272, 127] width 10 height 10
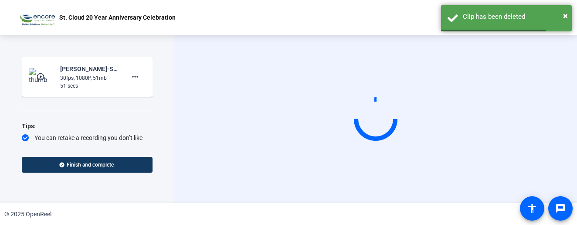
click at [38, 78] on mat-icon "play_circle_outline" at bounding box center [41, 76] width 10 height 9
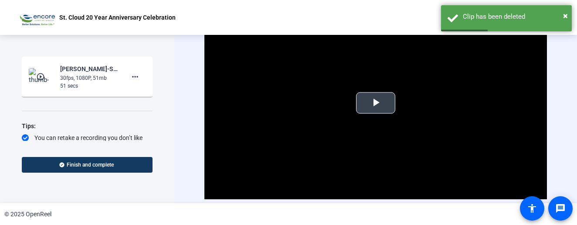
click at [375, 103] on span "Video Player" at bounding box center [375, 103] width 0 height 0
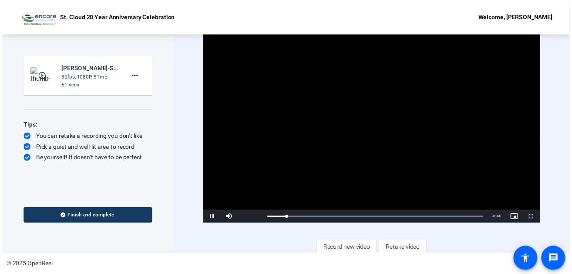
scroll to position [3, 0]
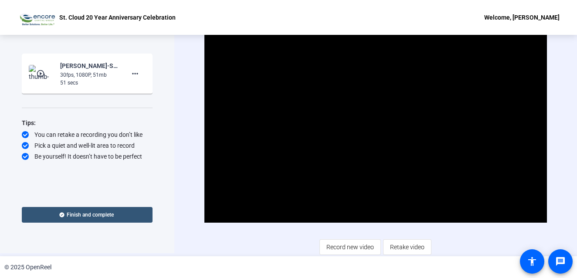
click at [81, 213] on span "Finish and complete" at bounding box center [90, 214] width 47 height 7
